Goal: Transaction & Acquisition: Register for event/course

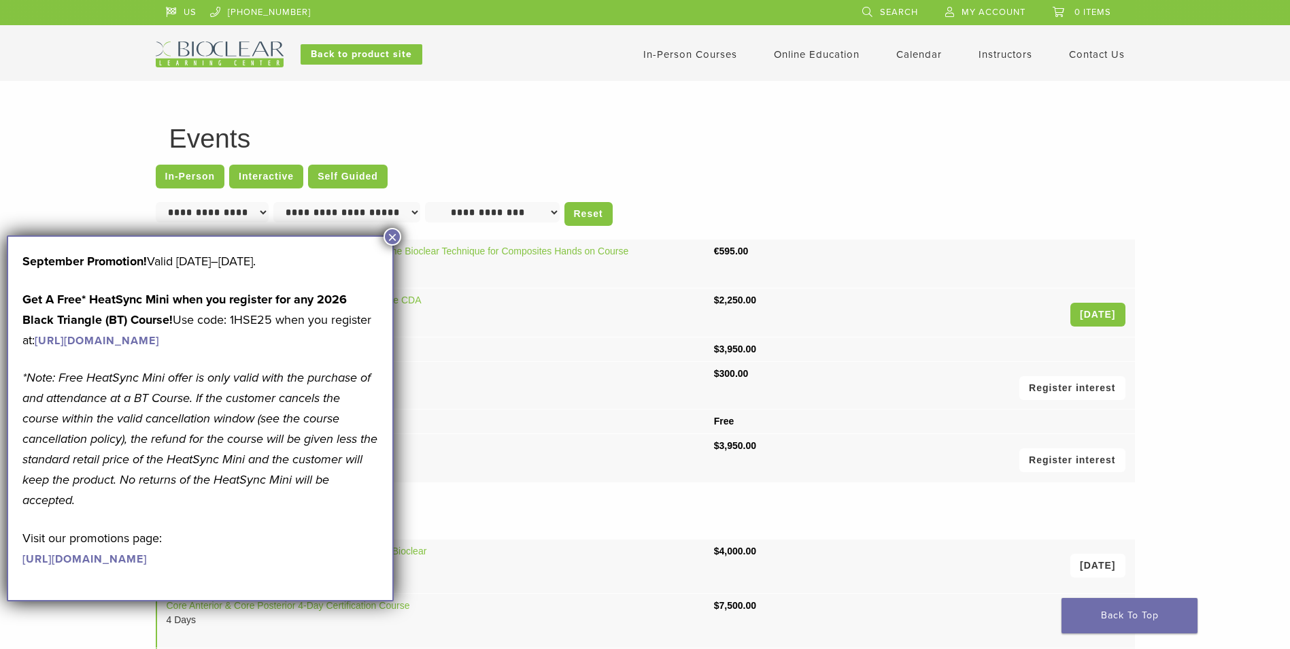
click at [388, 236] on button "×" at bounding box center [393, 237] width 18 height 18
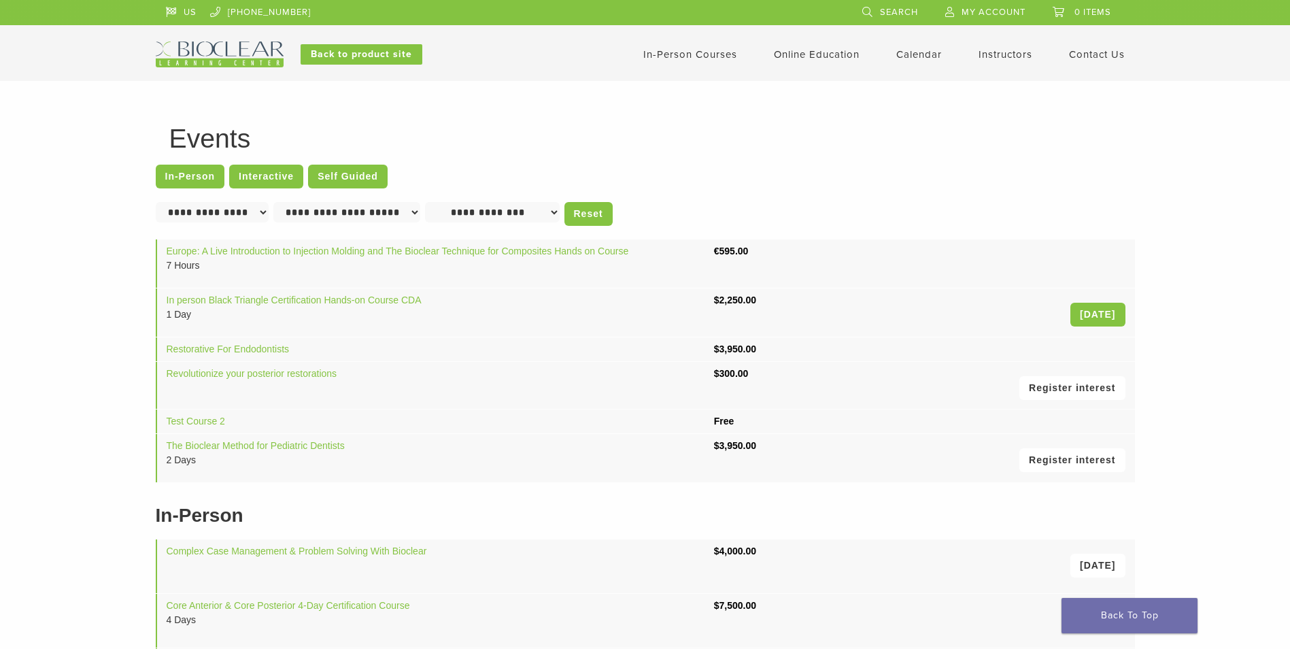
click at [760, 154] on div "**********" at bounding box center [645, 470] width 979 height 690
drag, startPoint x: 473, startPoint y: 311, endPoint x: 447, endPoint y: 310, distance: 25.2
click at [381, 51] on link "Back to product site" at bounding box center [362, 54] width 122 height 20
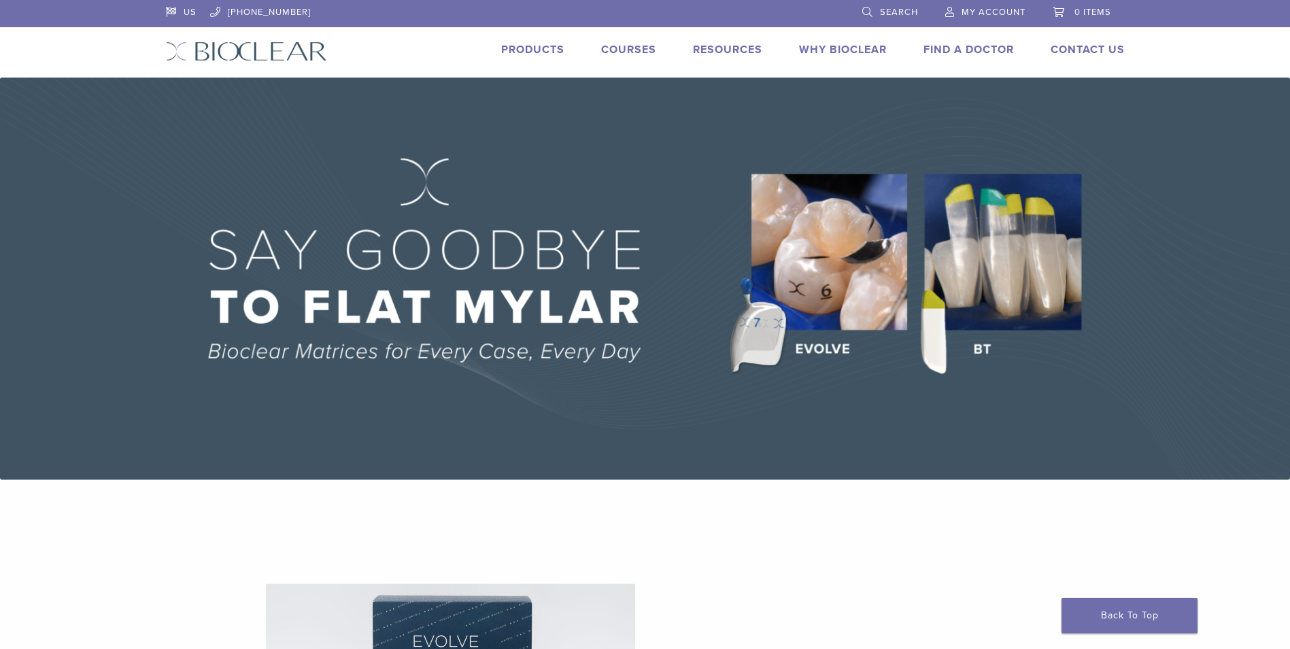
click at [622, 50] on link "Courses" at bounding box center [628, 50] width 55 height 14
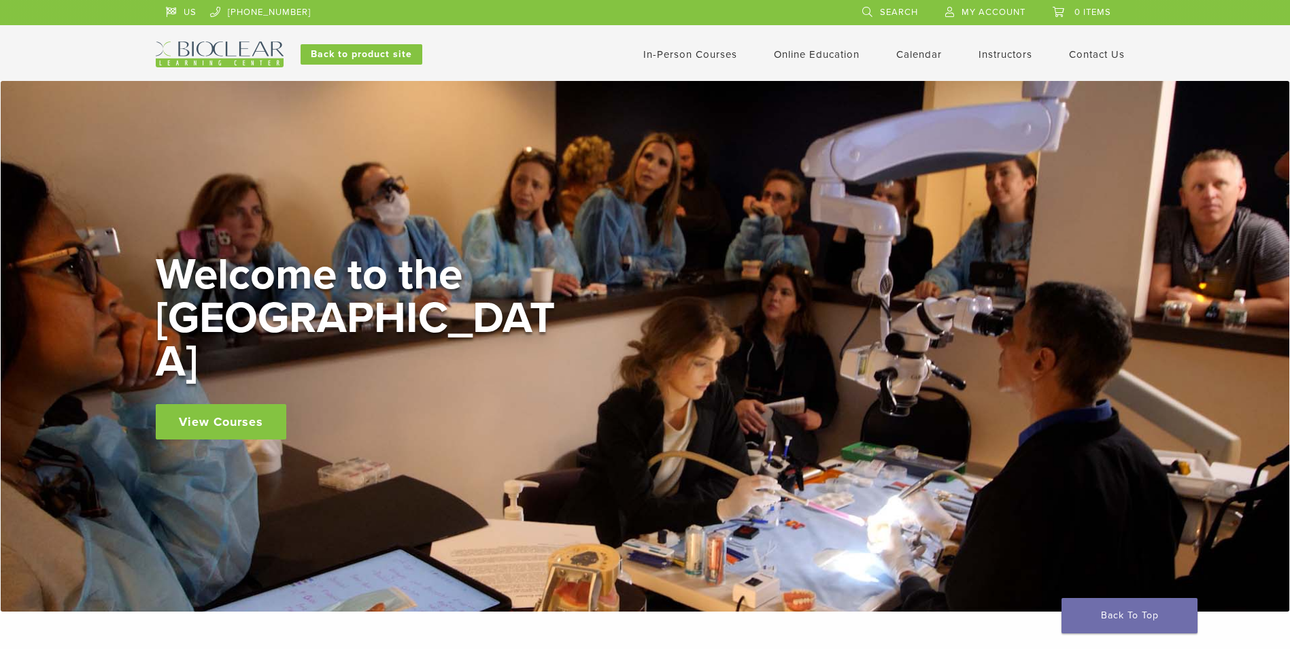
click at [712, 59] on link "In-Person Courses" at bounding box center [690, 54] width 94 height 12
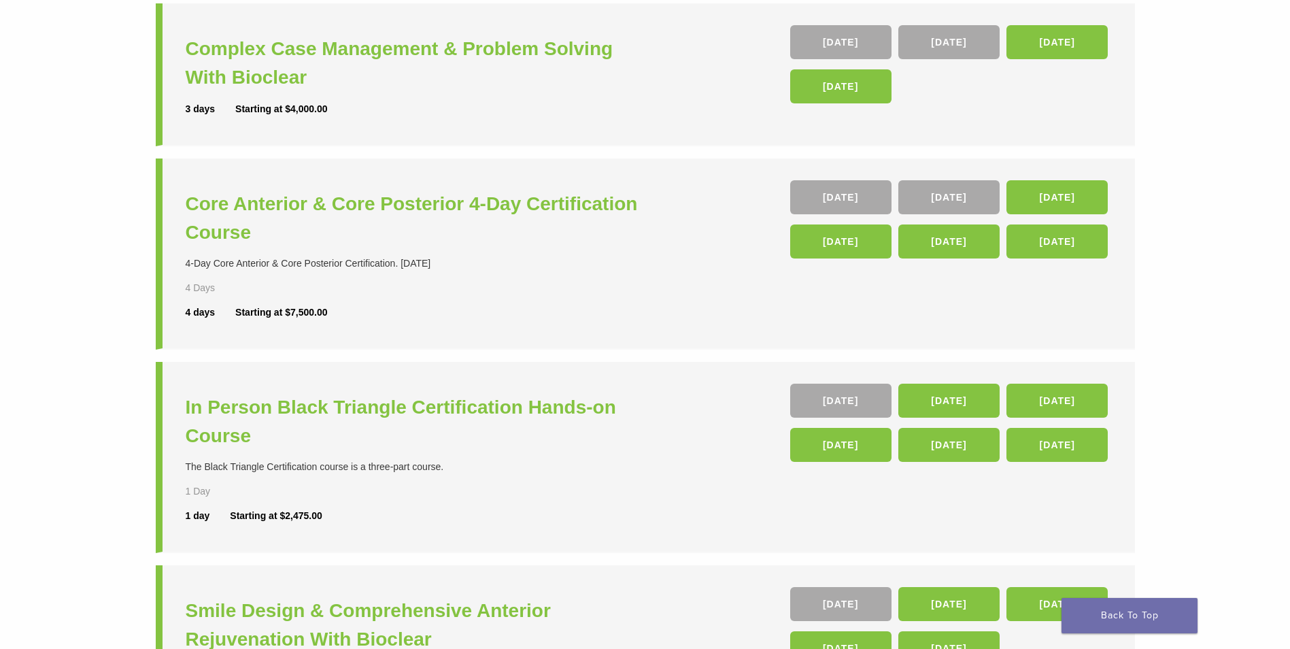
scroll to position [204, 0]
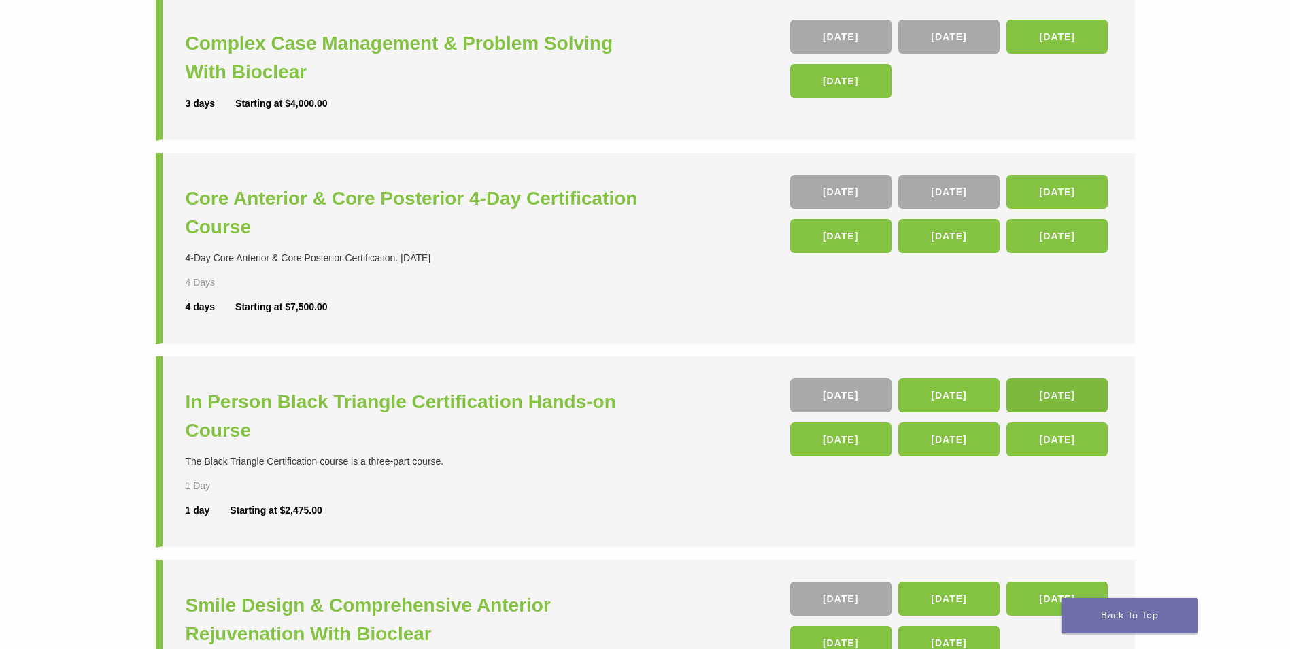
click at [1064, 394] on link "[DATE]" at bounding box center [1056, 395] width 101 height 34
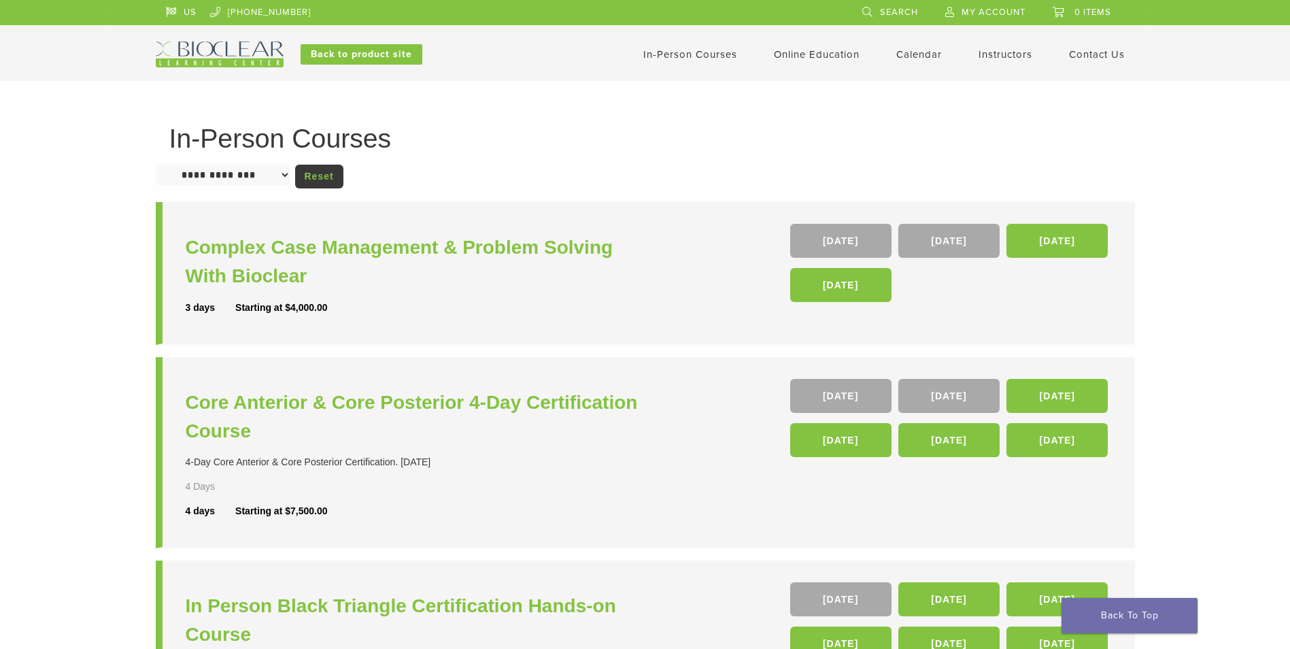
scroll to position [204, 0]
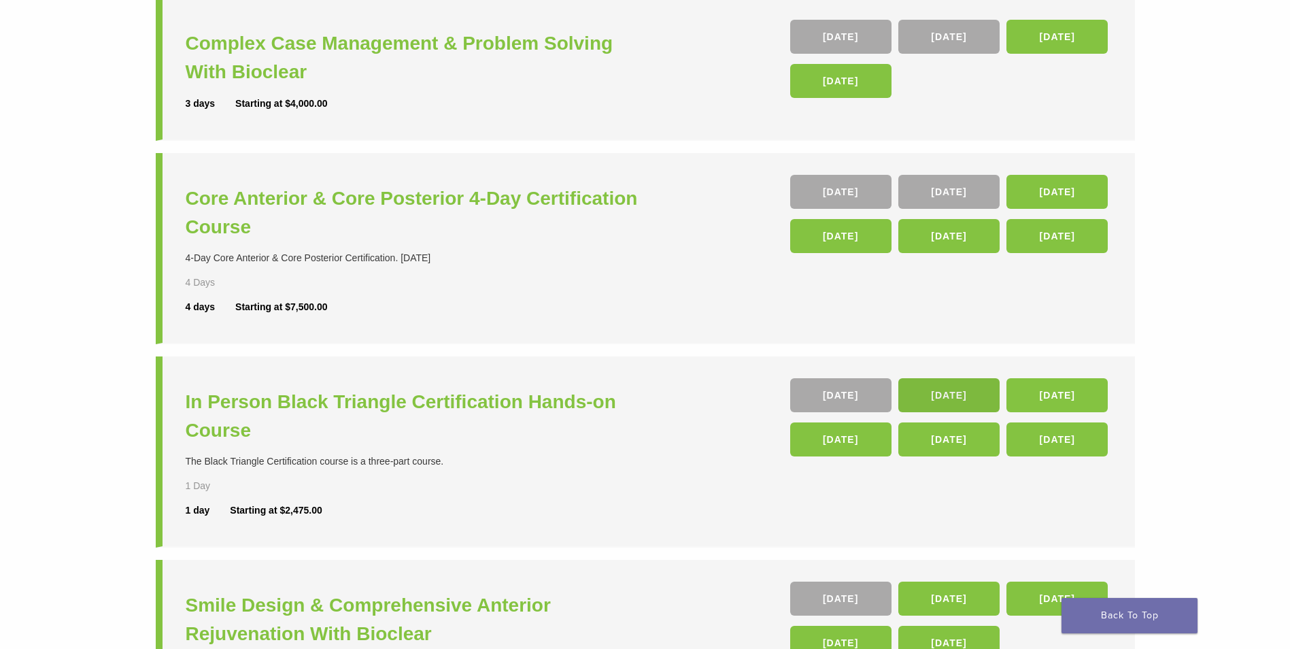
click at [951, 399] on link "[DATE]" at bounding box center [948, 395] width 101 height 34
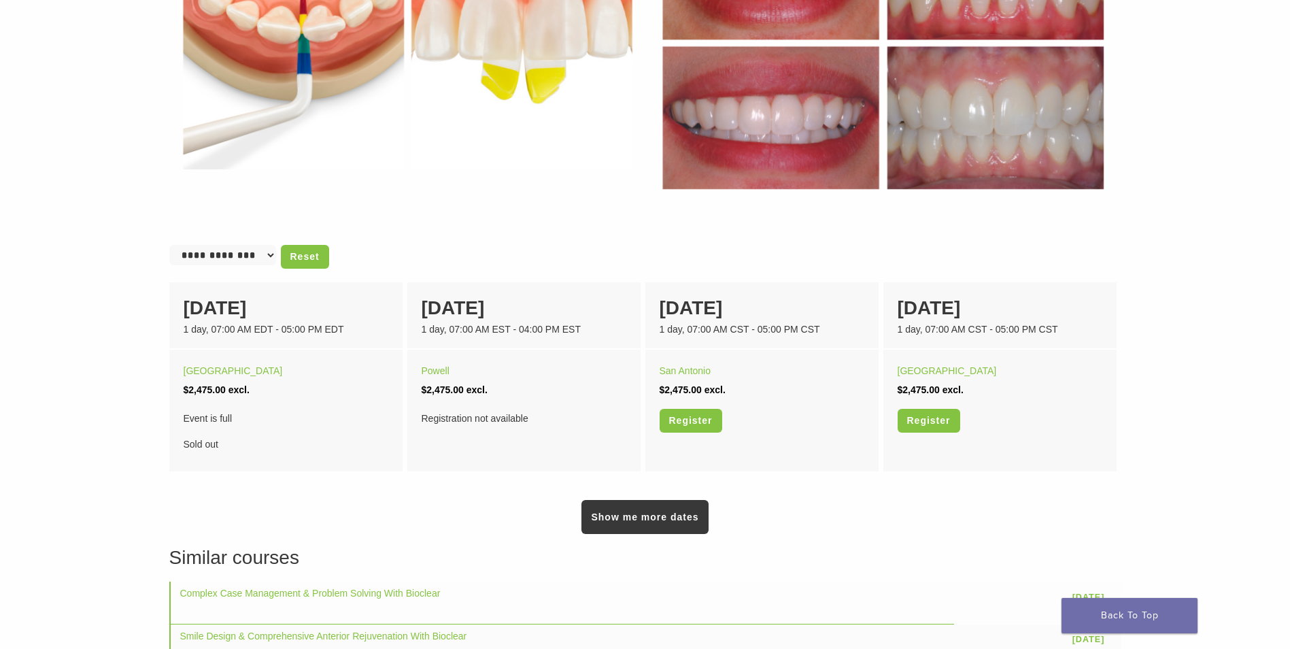
scroll to position [544, 0]
